Goal: Transaction & Acquisition: Purchase product/service

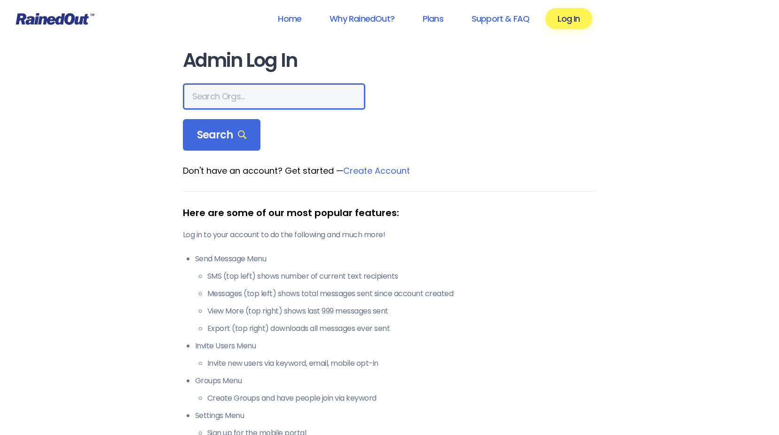
click at [244, 95] on input "text" at bounding box center [274, 96] width 182 height 26
type input "[PERSON_NAME] Brands"
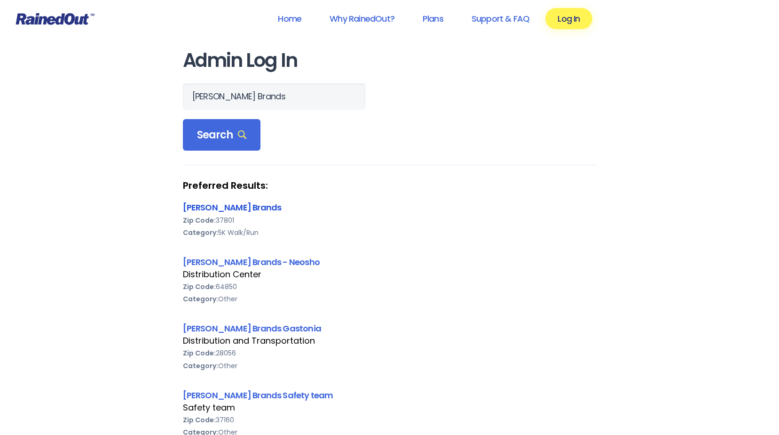
click at [227, 207] on link "[PERSON_NAME] Brands" at bounding box center [232, 207] width 99 height 12
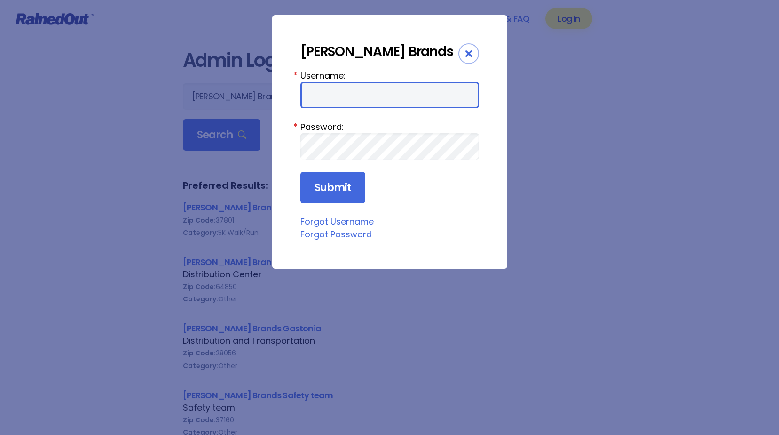
type input "bsimerly"
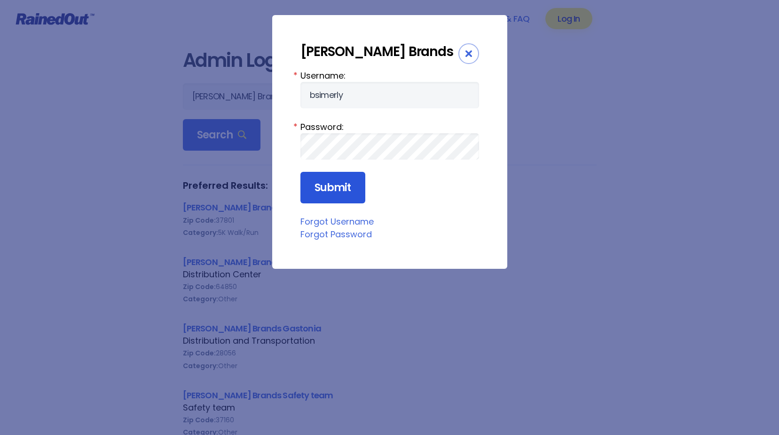
click at [327, 186] on input "Submit" at bounding box center [333, 188] width 65 height 32
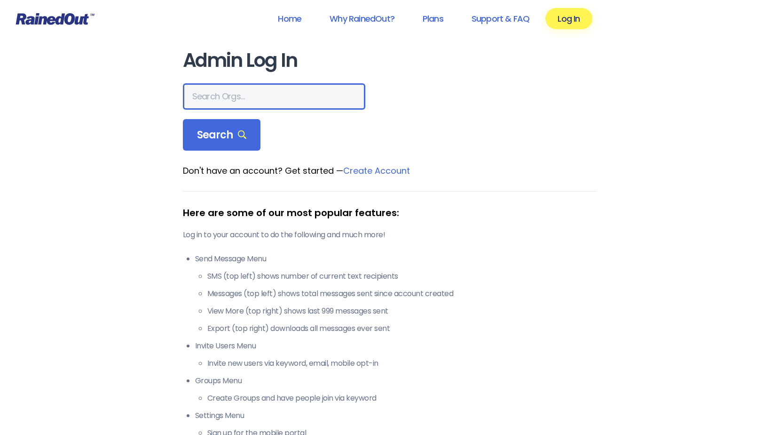
click at [236, 103] on input "text" at bounding box center [274, 96] width 182 height 26
type input "[PERSON_NAME] Brands"
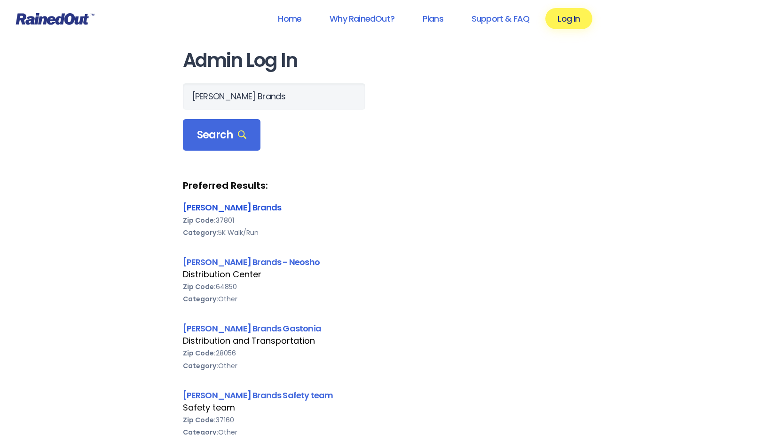
click at [205, 207] on link "[PERSON_NAME] Brands" at bounding box center [232, 207] width 99 height 12
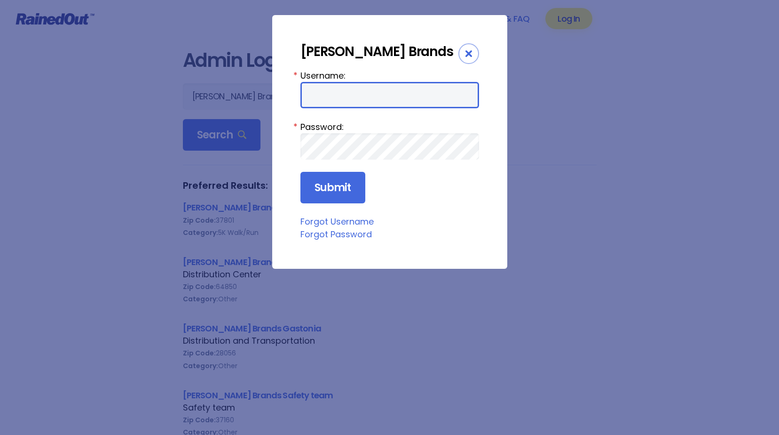
type input "bsimerly"
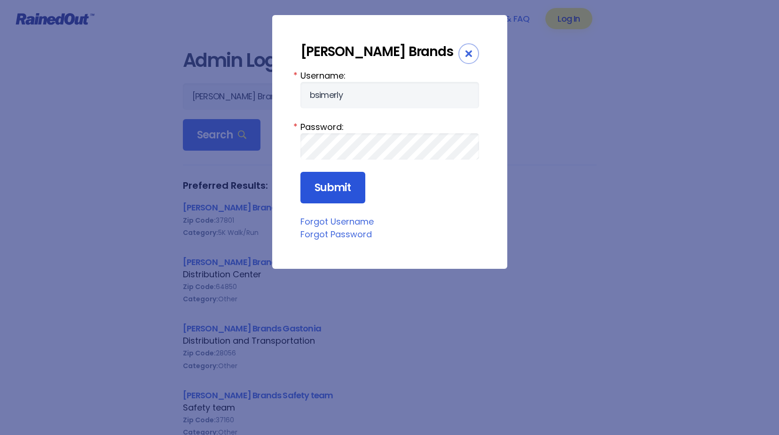
click at [329, 189] on input "Submit" at bounding box center [333, 188] width 65 height 32
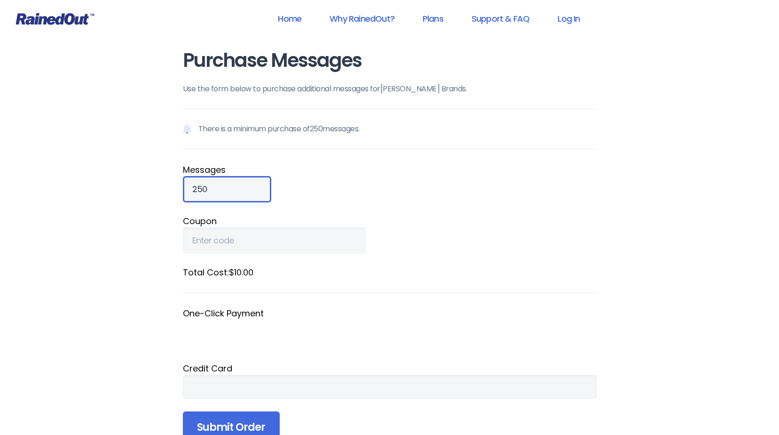
click at [222, 189] on input "250" at bounding box center [227, 189] width 88 height 26
type input "2"
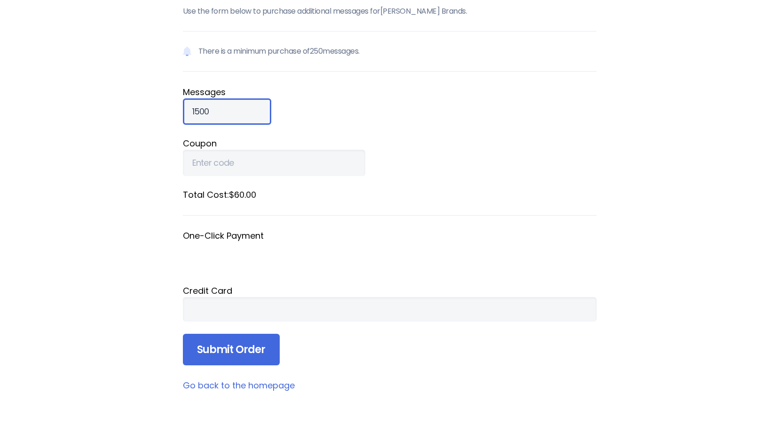
scroll to position [94, 0]
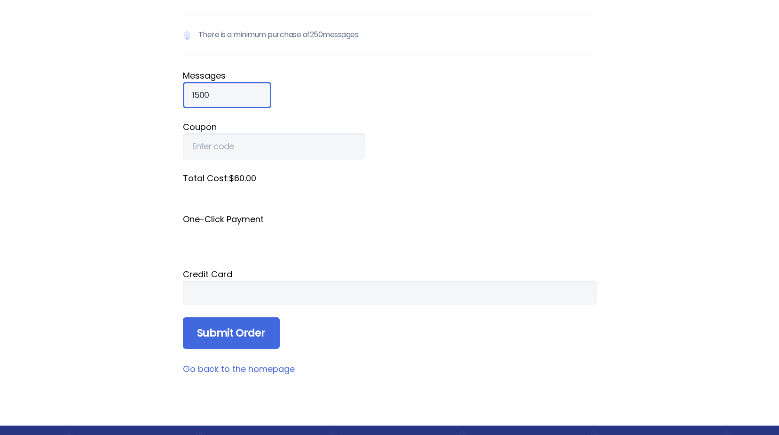
type input "1500"
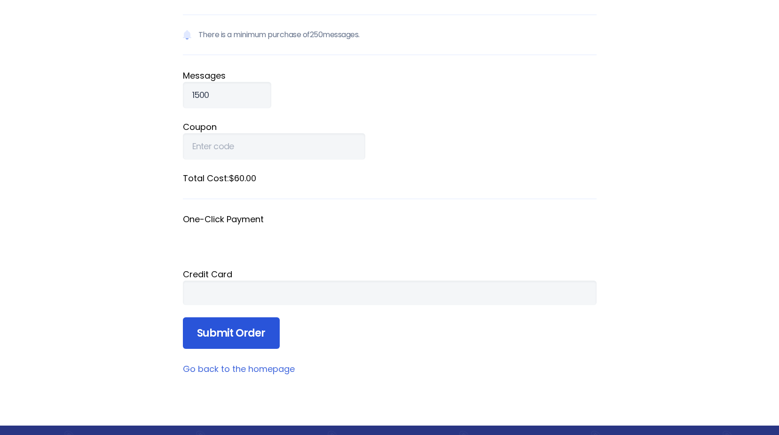
click at [232, 332] on input "Submit Order" at bounding box center [231, 333] width 97 height 32
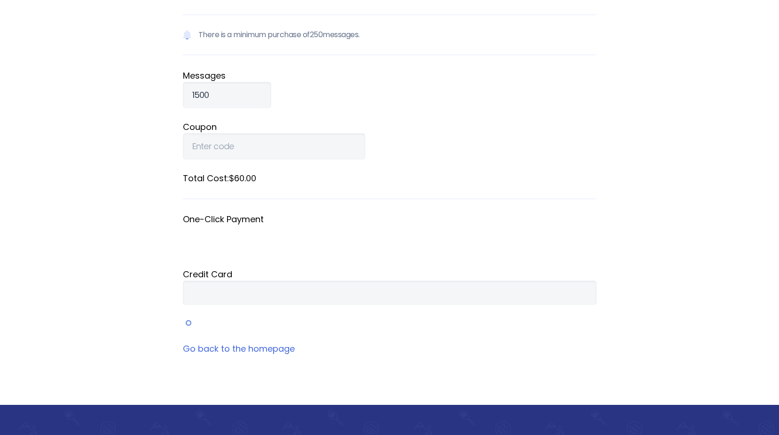
scroll to position [35, 0]
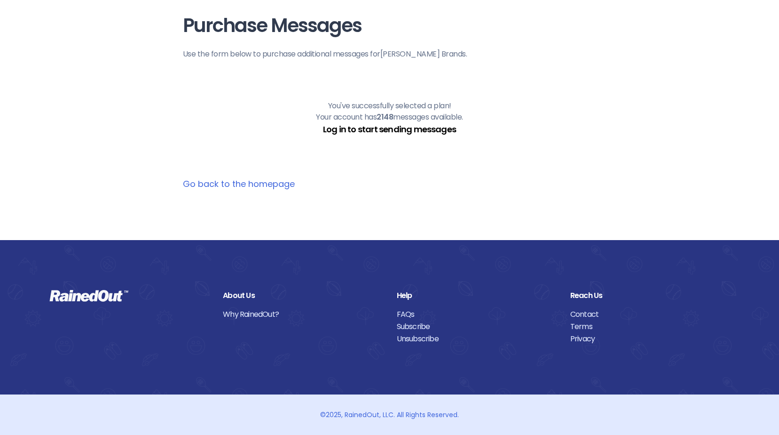
click at [396, 130] on link "Log in to start sending messages" at bounding box center [389, 129] width 133 height 12
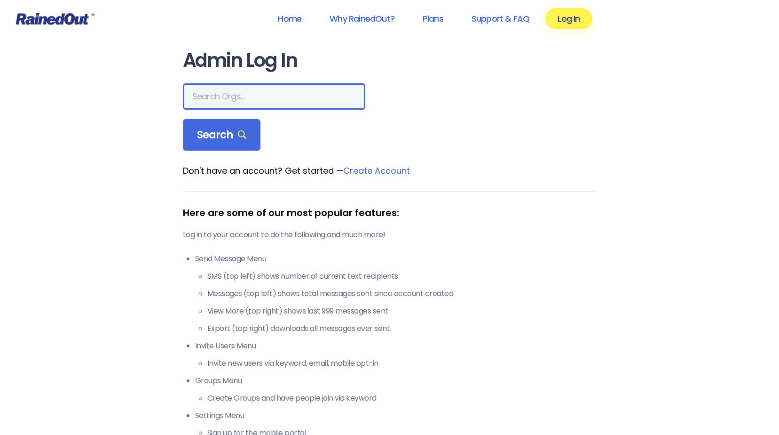
click at [225, 97] on input "text" at bounding box center [274, 96] width 182 height 26
type input "[PERSON_NAME] Brands"
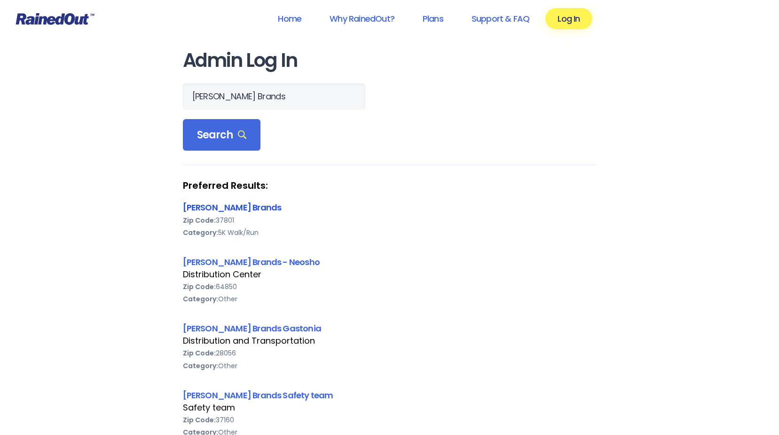
click at [226, 206] on link "[PERSON_NAME] Brands" at bounding box center [232, 207] width 99 height 12
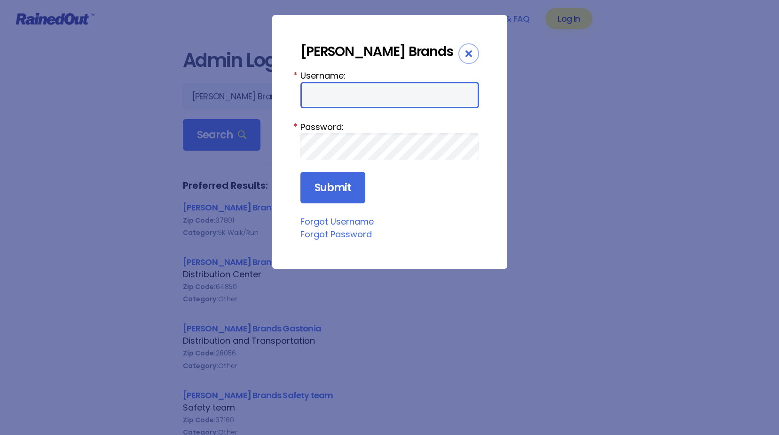
type input "bsimerly"
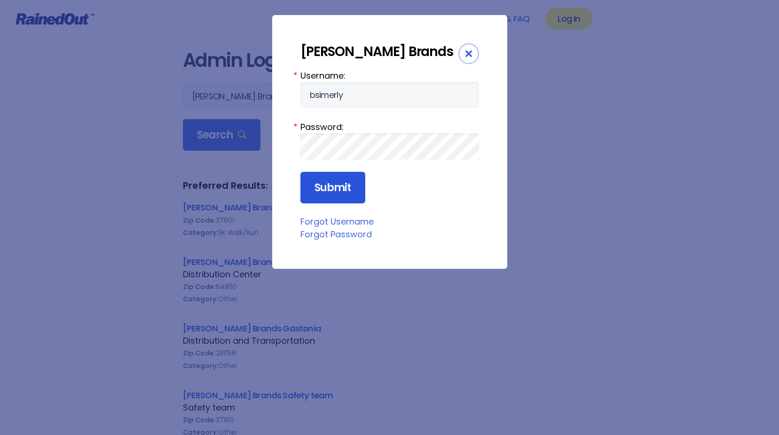
click at [332, 189] on input "Submit" at bounding box center [333, 188] width 65 height 32
